Goal: Complete application form

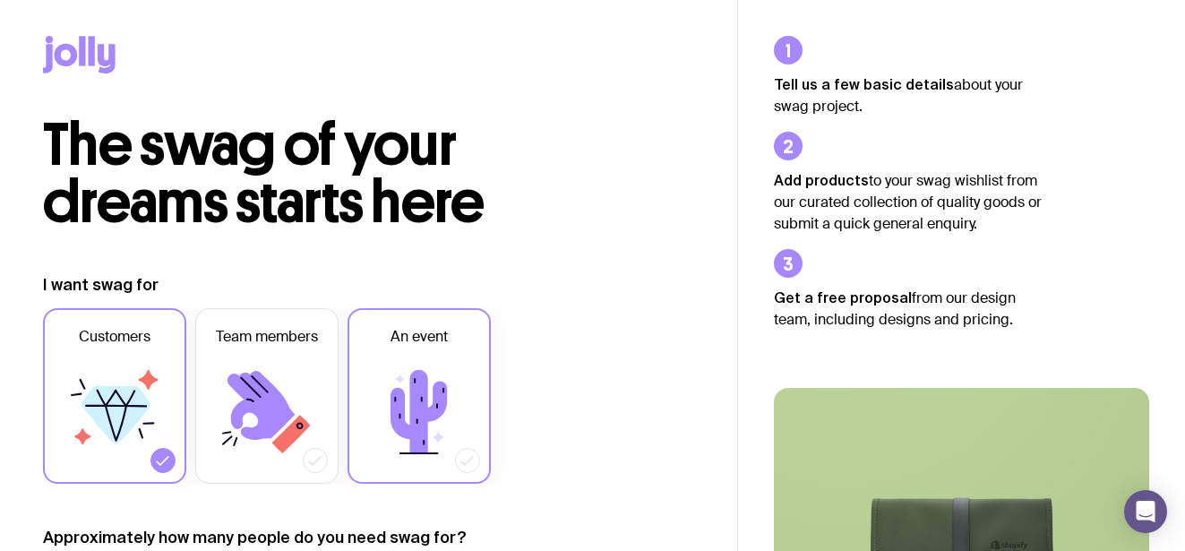
click at [466, 381] on icon at bounding box center [418, 411] width 107 height 107
click at [0, 0] on input "An event" at bounding box center [0, 0] width 0 height 0
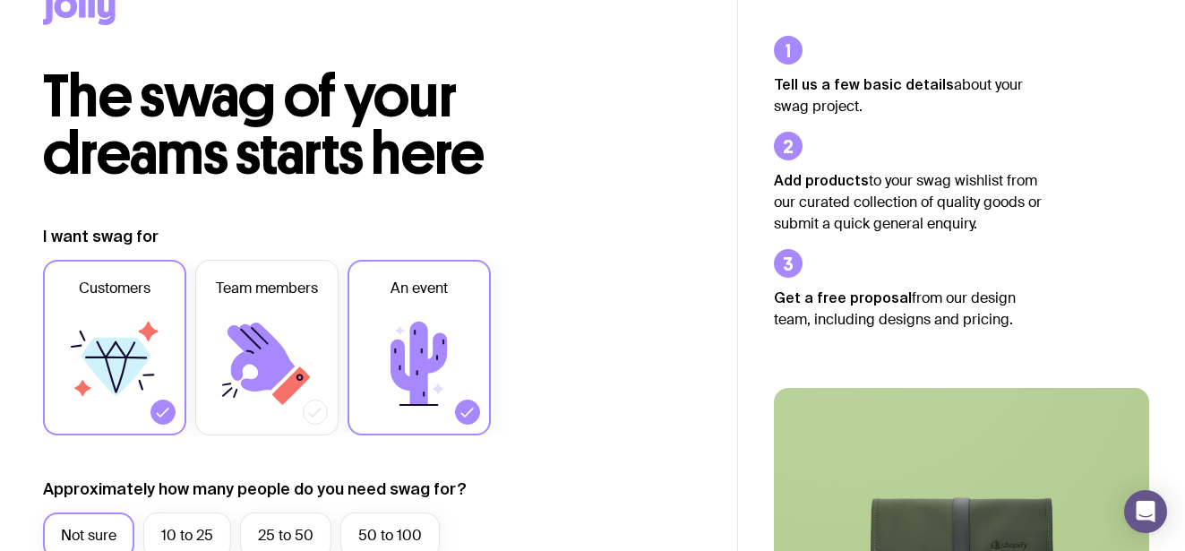
scroll to position [70, 0]
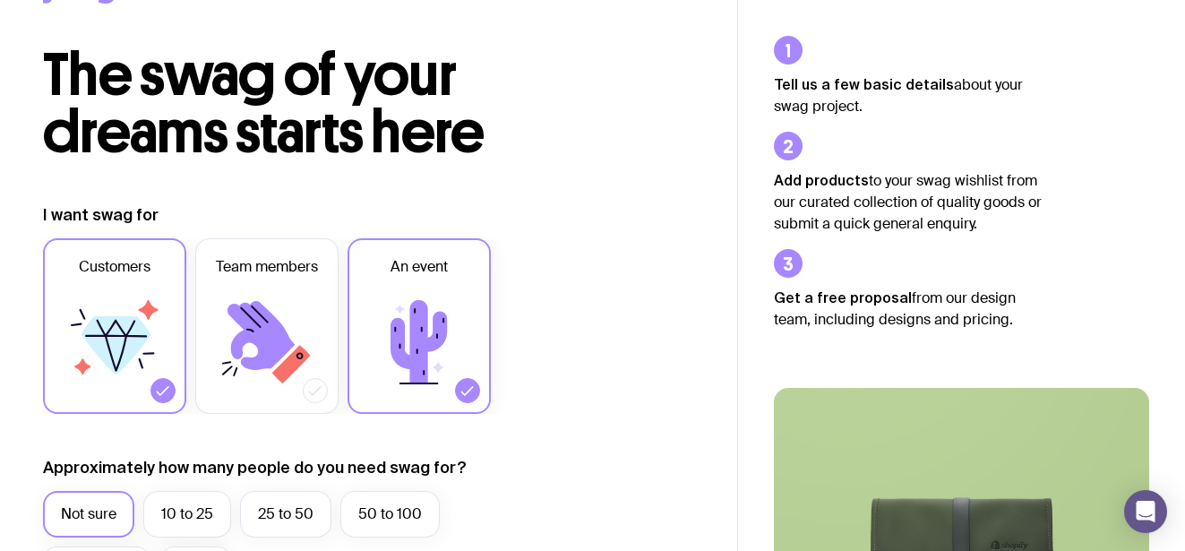
click at [147, 323] on icon at bounding box center [114, 341] width 107 height 107
click at [0, 0] on input "Customers" at bounding box center [0, 0] width 0 height 0
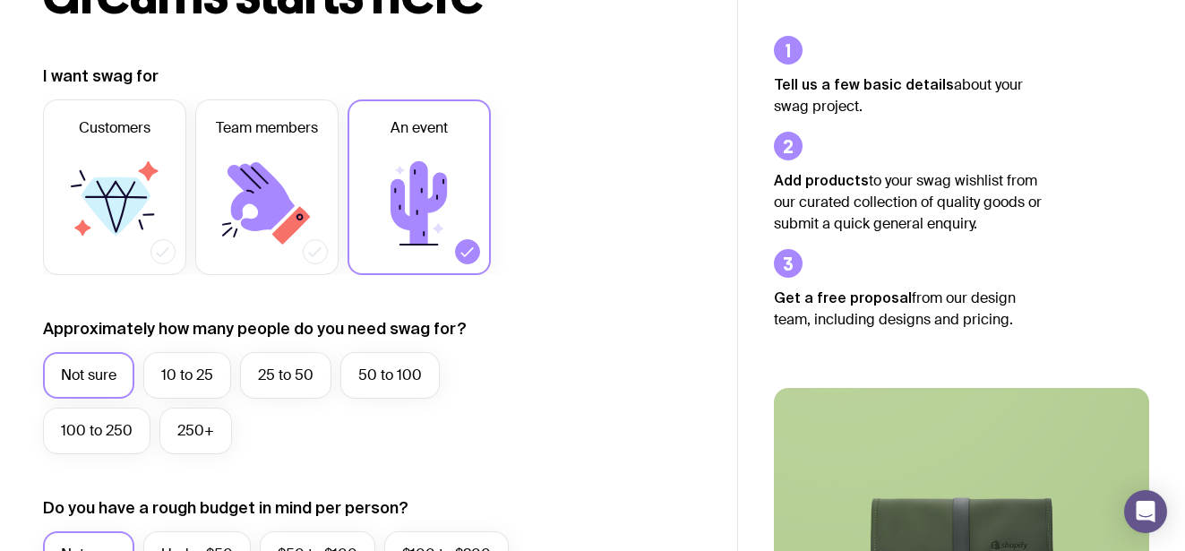
scroll to position [241, 0]
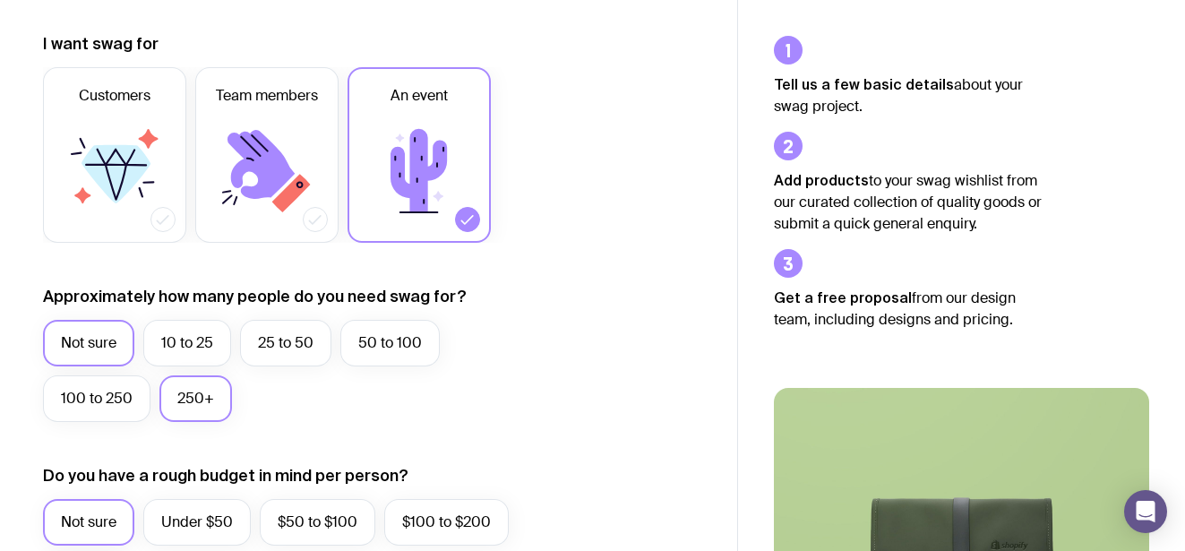
click at [201, 400] on label "250+" at bounding box center [195, 398] width 73 height 47
click at [0, 0] on input "250+" at bounding box center [0, 0] width 0 height 0
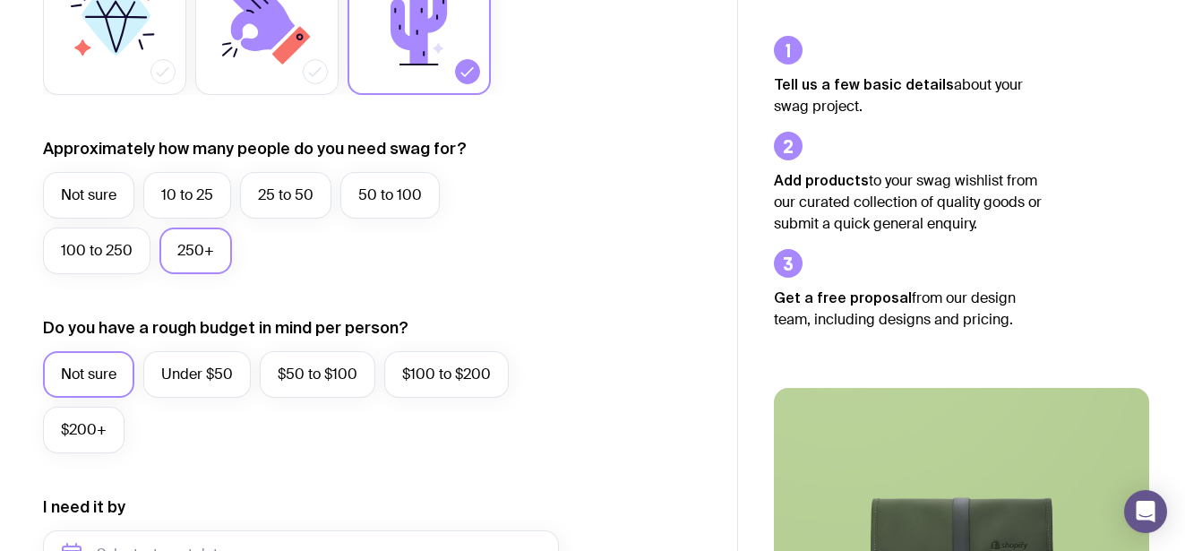
scroll to position [391, 0]
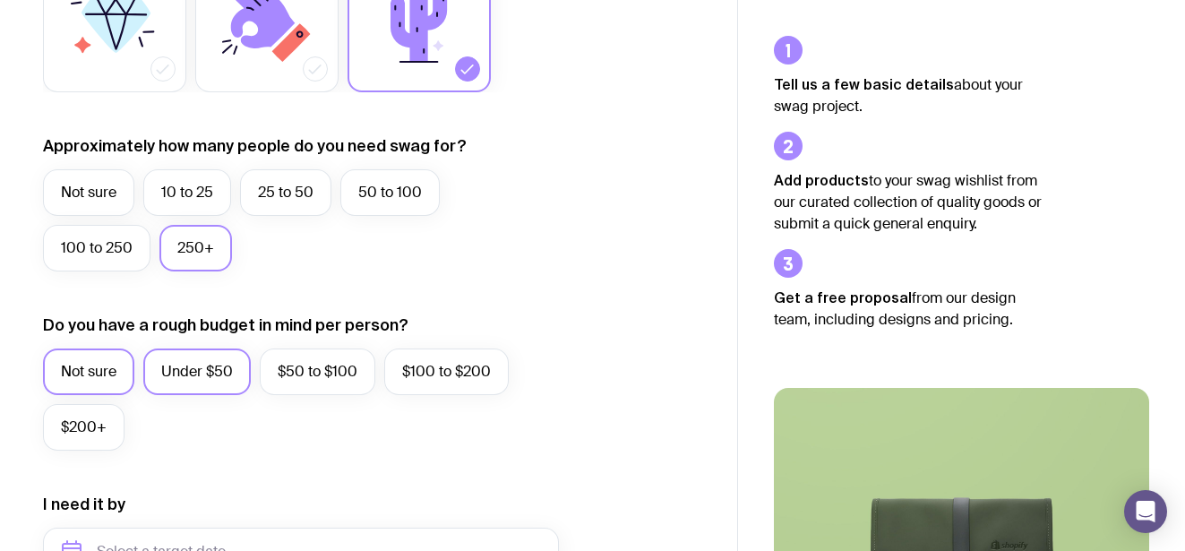
click at [216, 376] on label "Under $50" at bounding box center [196, 371] width 107 height 47
click at [0, 0] on input "Under $50" at bounding box center [0, 0] width 0 height 0
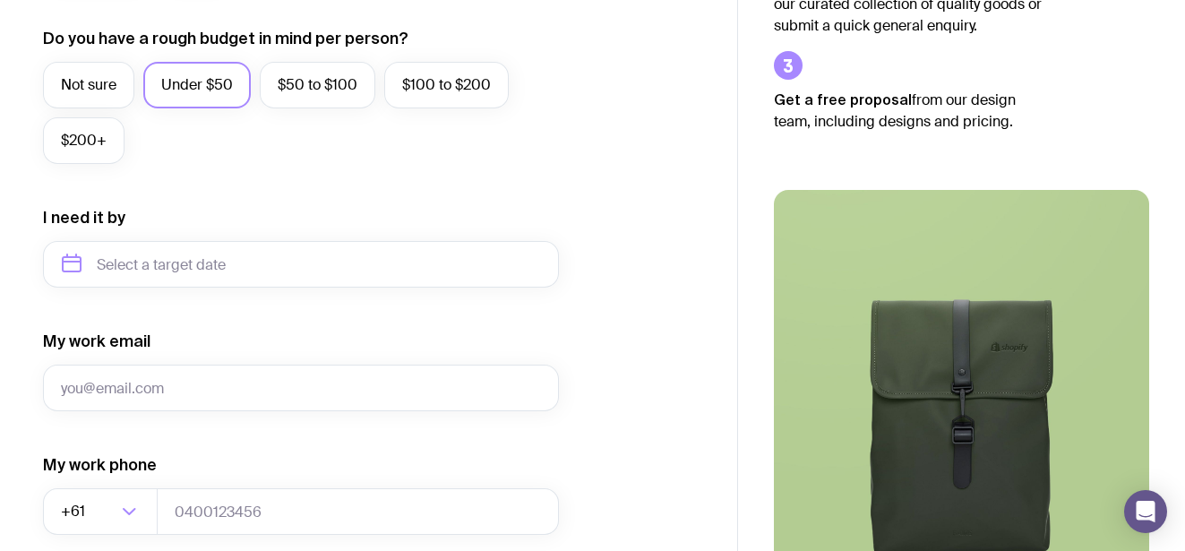
scroll to position [715, 0]
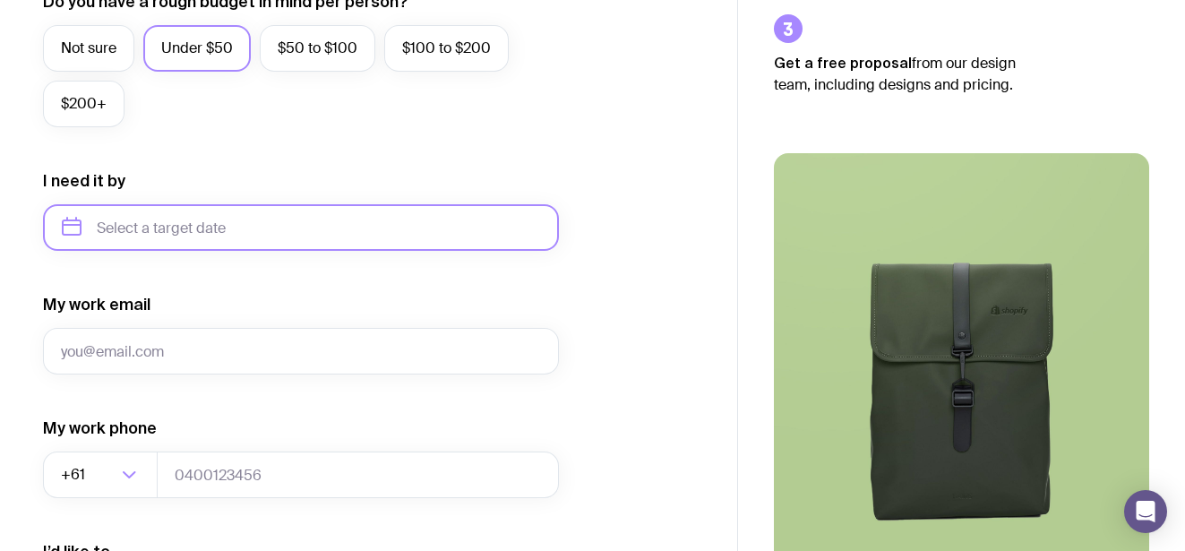
click at [229, 229] on input "text" at bounding box center [301, 227] width 516 height 47
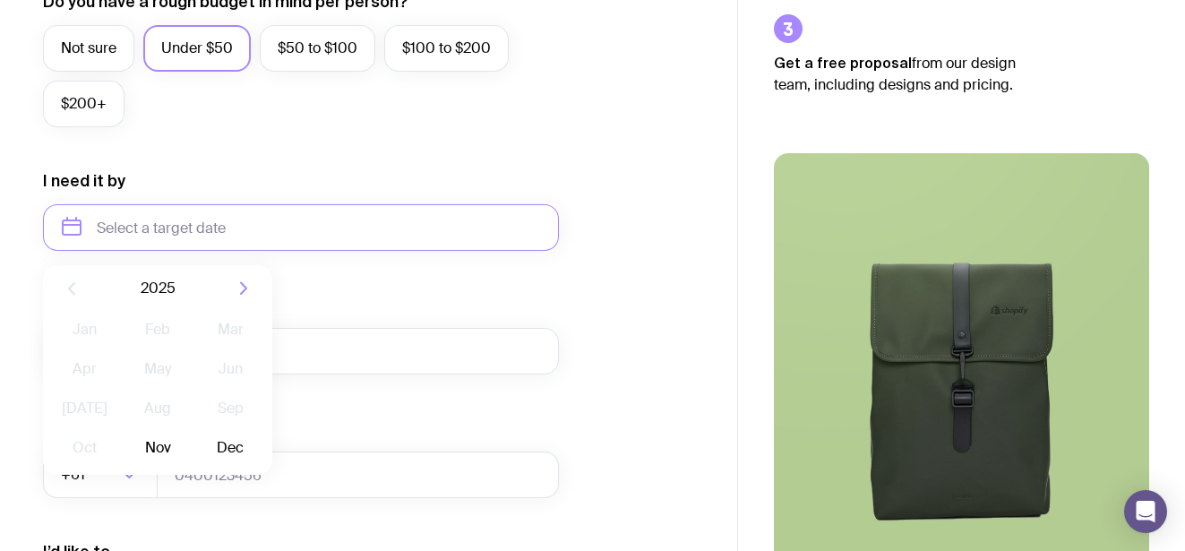
click at [358, 127] on div "Not sure Under $50 $50 to $100 $100 to $200 $200+" at bounding box center [301, 80] width 516 height 111
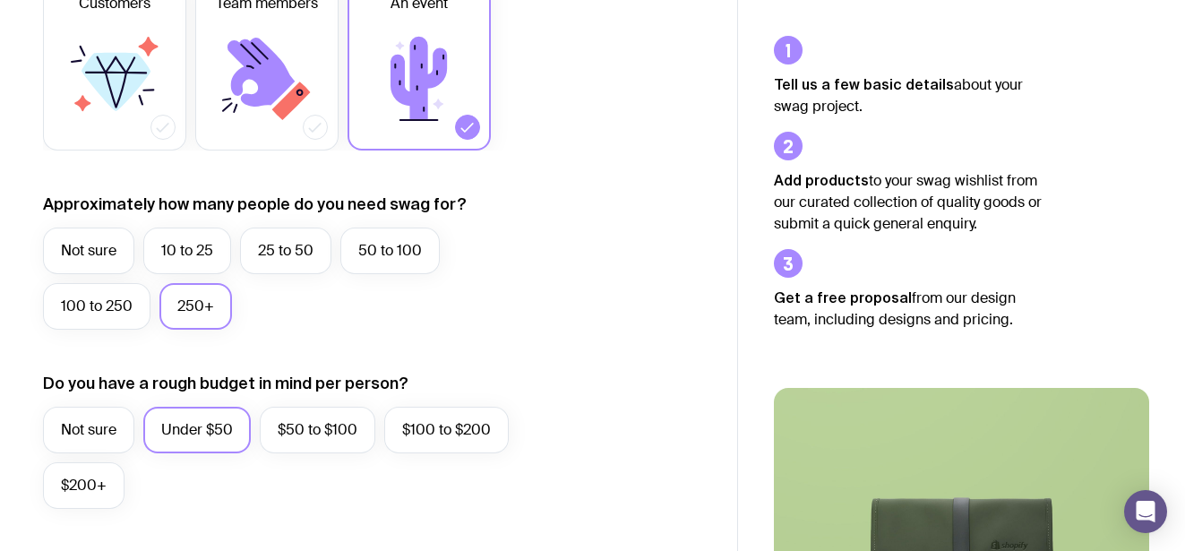
scroll to position [43, 0]
